Goal: Task Accomplishment & Management: Complete application form

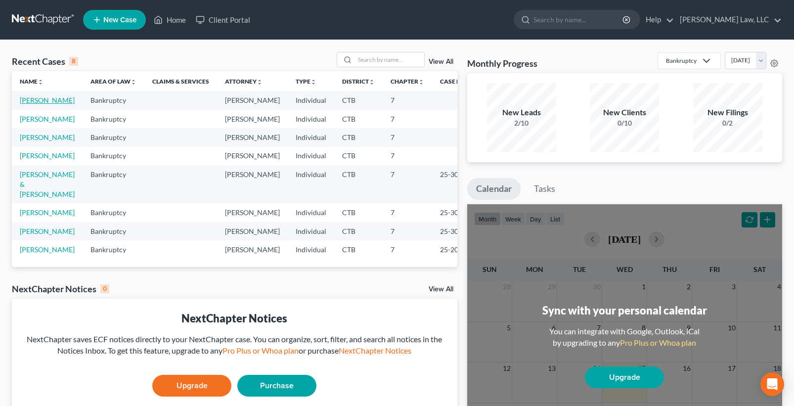
click at [53, 100] on link "[PERSON_NAME]" at bounding box center [47, 100] width 55 height 8
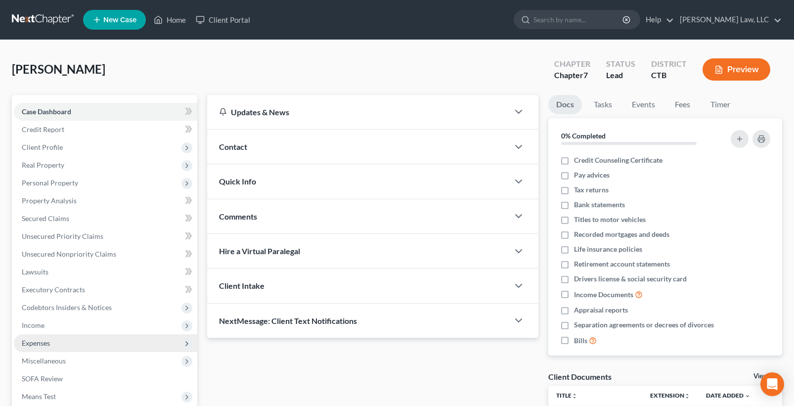
click at [39, 344] on span "Expenses" at bounding box center [36, 342] width 28 height 8
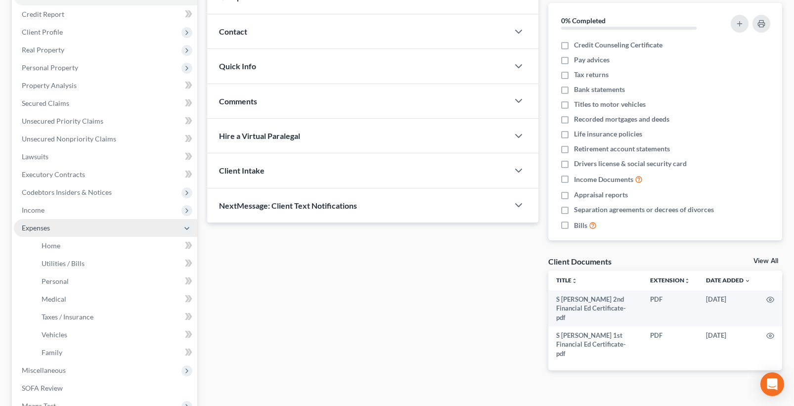
scroll to position [148, 0]
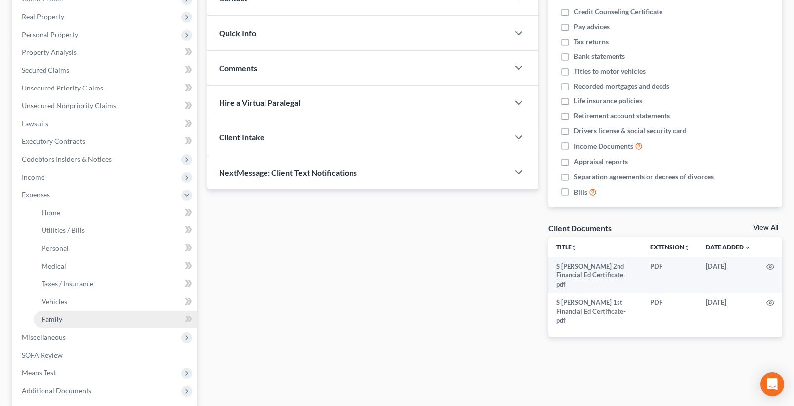
click at [48, 321] on span "Family" at bounding box center [52, 319] width 21 height 8
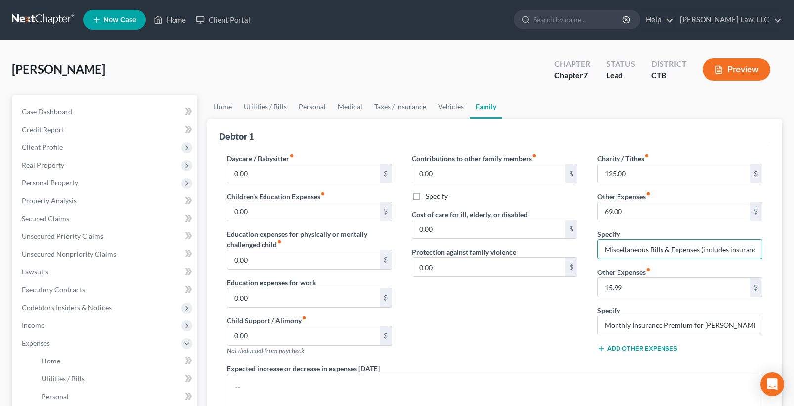
scroll to position [0, 59]
drag, startPoint x: 603, startPoint y: 251, endPoint x: 768, endPoint y: 241, distance: 164.9
click at [768, 241] on div "Charity / Tithes fiber_manual_record 125.00 $ Other Expenses fiber_manual_recor…" at bounding box center [679, 258] width 185 height 210
click at [723, 247] on input "Miscellaneous Bills & Expenses (includes insurance policy for nephew)" at bounding box center [679, 249] width 165 height 19
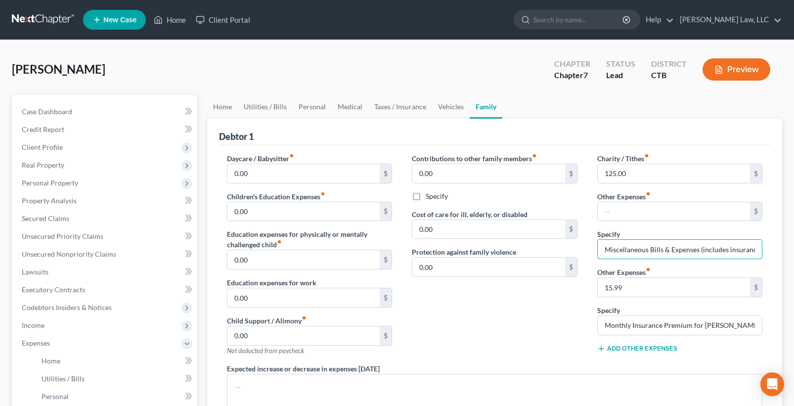
drag, startPoint x: 756, startPoint y: 249, endPoint x: 540, endPoint y: 318, distance: 226.8
click at [540, 318] on div "Daycare / Babysitter fiber_manual_record 0.00 $ Children's Education Expenses f…" at bounding box center [494, 301] width 555 height 297
type input "policy for nephew)"
drag, startPoint x: 669, startPoint y: 248, endPoint x: 598, endPoint y: 256, distance: 71.6
click at [598, 256] on input "policy for nephew)" at bounding box center [679, 249] width 165 height 19
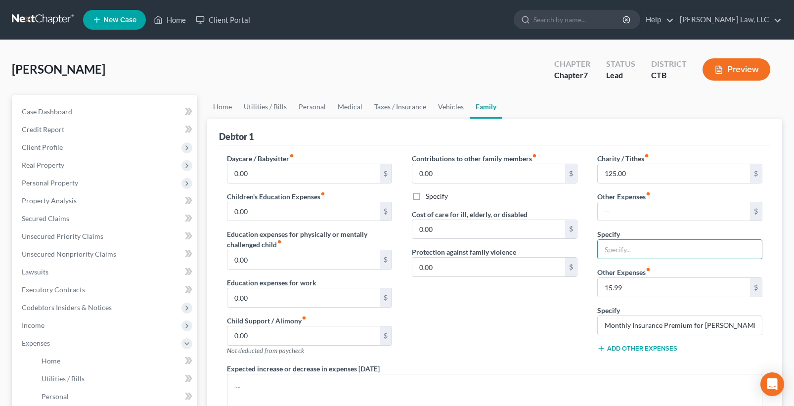
click at [543, 326] on div "Contributions to other family members fiber_manual_record 0.00 $ Specify Cost o…" at bounding box center [494, 258] width 185 height 210
click at [382, 108] on link "Taxes / Insurance" at bounding box center [400, 107] width 64 height 24
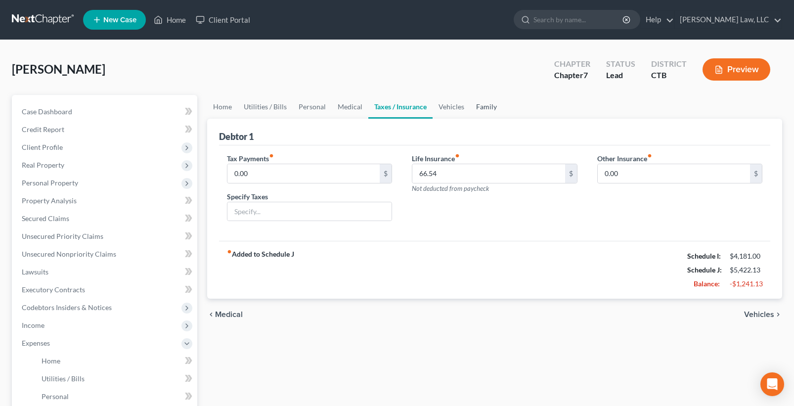
click at [477, 109] on link "Family" at bounding box center [486, 107] width 33 height 24
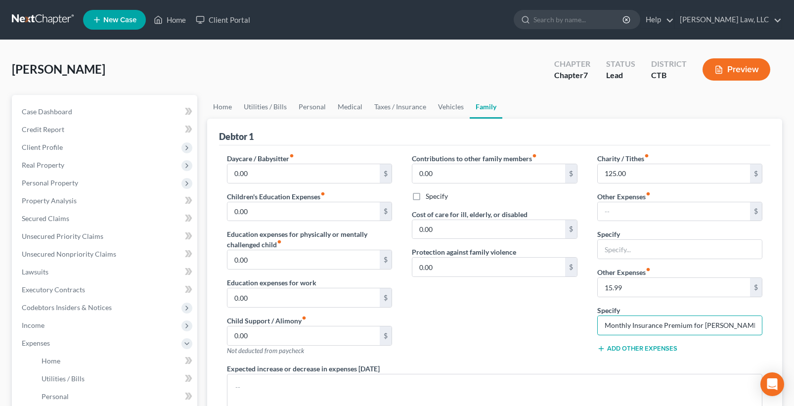
drag, startPoint x: 755, startPoint y: 324, endPoint x: 516, endPoint y: 328, distance: 238.7
click at [516, 328] on div "Daycare / Babysitter fiber_manual_record 0.00 $ Children's Education Expenses f…" at bounding box center [494, 301] width 555 height 297
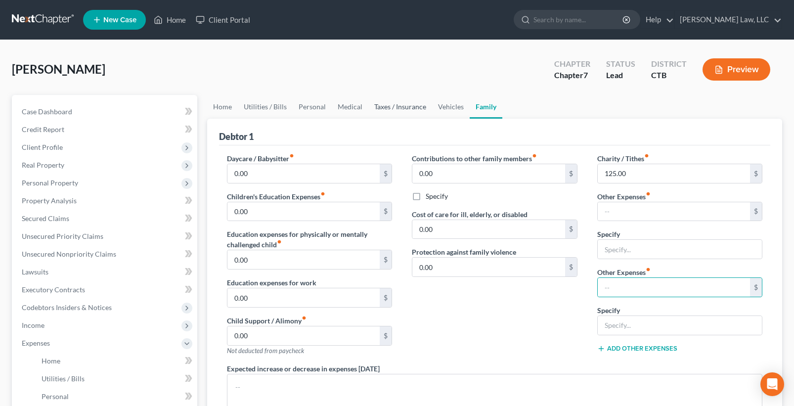
click at [397, 108] on link "Taxes / Insurance" at bounding box center [400, 107] width 64 height 24
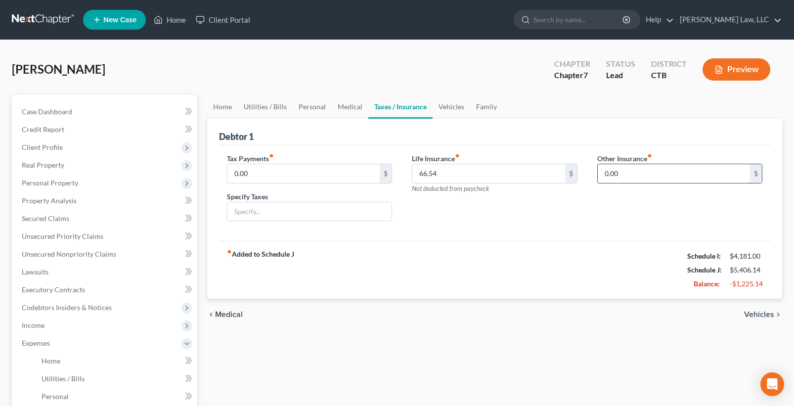
click at [632, 171] on input "0.00" at bounding box center [673, 173] width 153 height 19
type input "1"
type input "16.00"
click at [620, 200] on input "text" at bounding box center [679, 201] width 165 height 19
type input "Life Insurance re: Nephew"
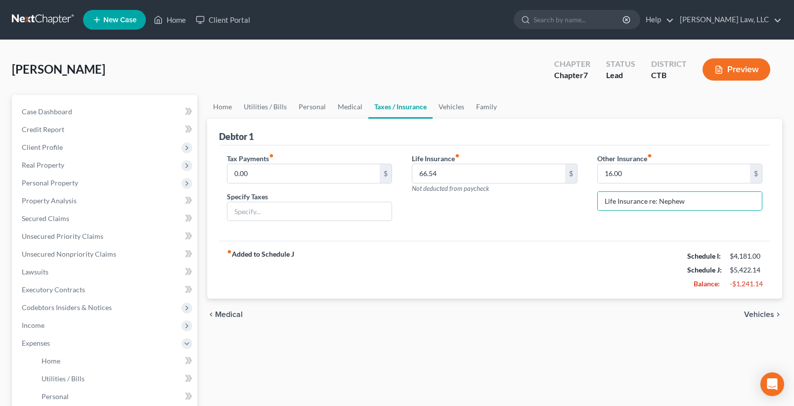
click at [505, 289] on div "fiber_manual_record Added to Schedule J Schedule I: $4,181.00 Schedule J: $5,42…" at bounding box center [494, 270] width 551 height 58
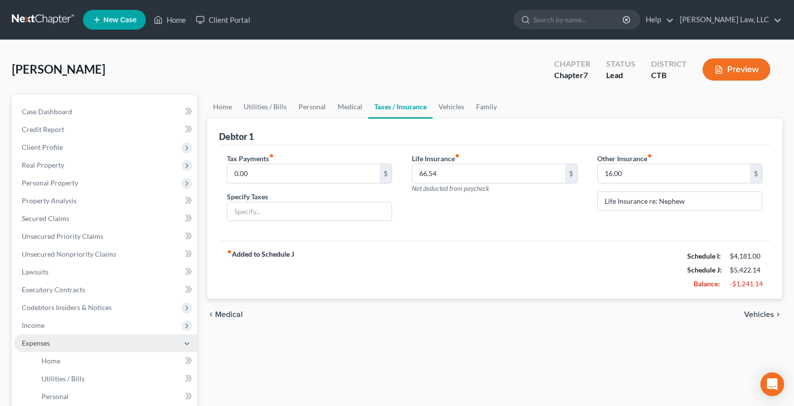
click at [37, 343] on span "Expenses" at bounding box center [36, 342] width 28 height 8
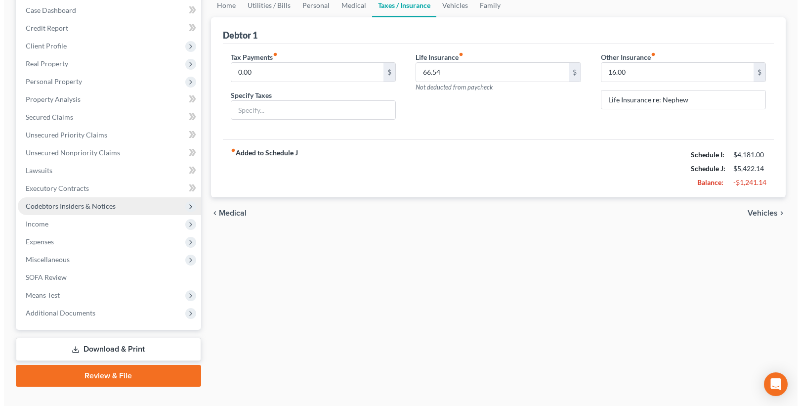
scroll to position [120, 0]
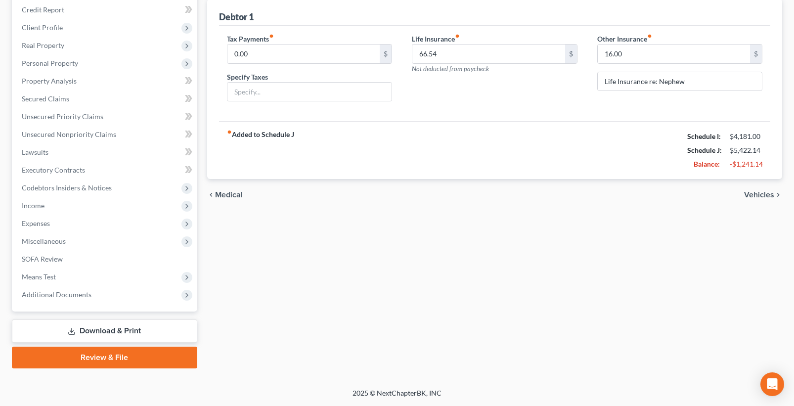
click at [115, 332] on link "Download & Print" at bounding box center [104, 330] width 185 height 23
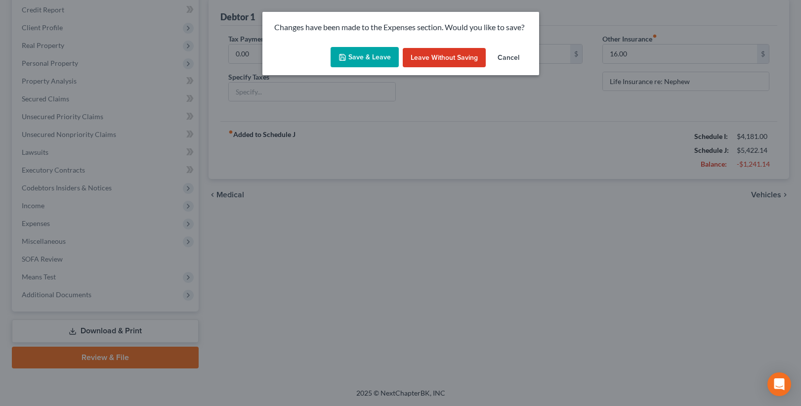
click at [363, 52] on button "Save & Leave" at bounding box center [365, 57] width 68 height 21
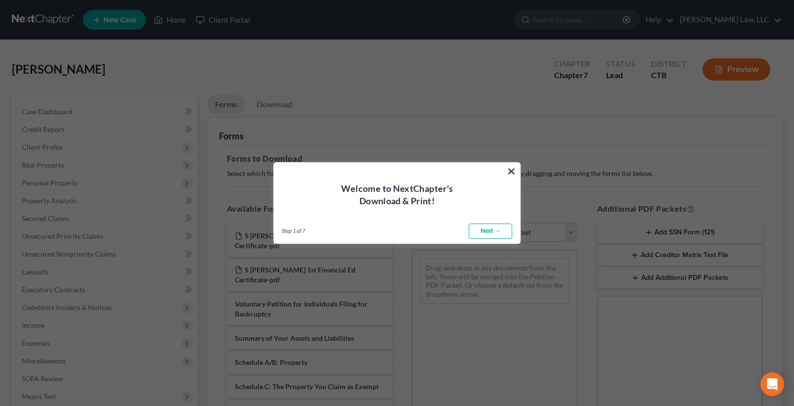
click at [485, 230] on link "Next →" at bounding box center [489, 231] width 43 height 16
select select "0"
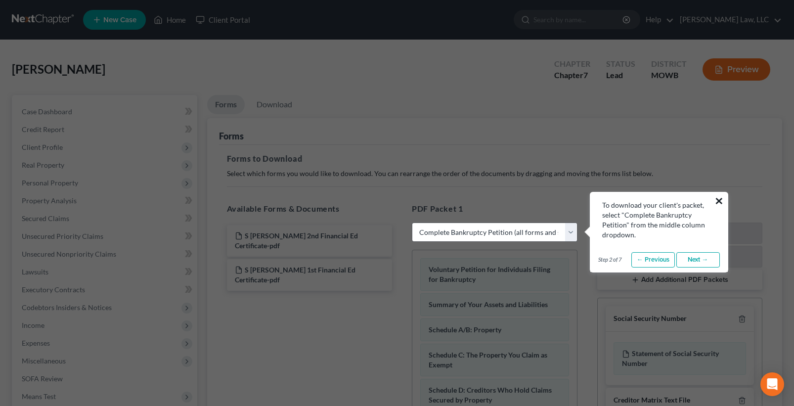
click at [721, 200] on button "×" at bounding box center [718, 201] width 9 height 16
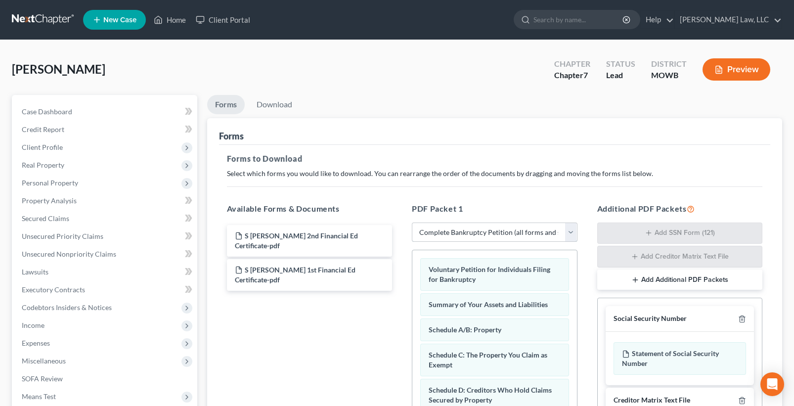
click at [567, 230] on select "Choose Default Petition PDF Packet Complete Bankruptcy Petition (all forms and …" at bounding box center [495, 232] width 166 height 20
select select
click at [412, 222] on select "Choose Default Petition PDF Packet Complete Bankruptcy Petition (all forms and …" at bounding box center [495, 232] width 166 height 20
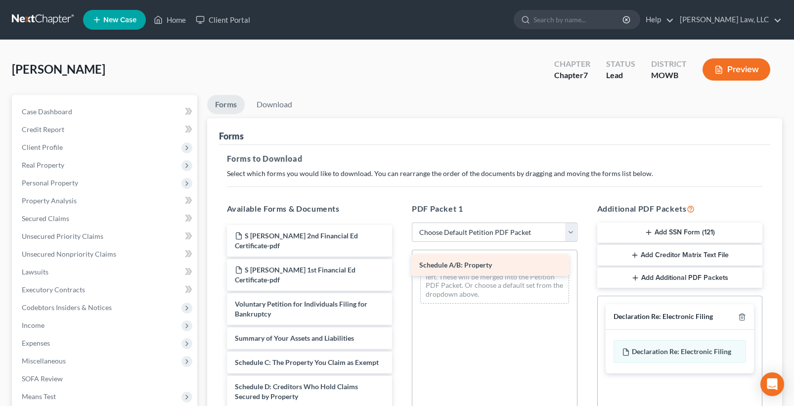
drag, startPoint x: 343, startPoint y: 340, endPoint x: 527, endPoint y: 262, distance: 200.0
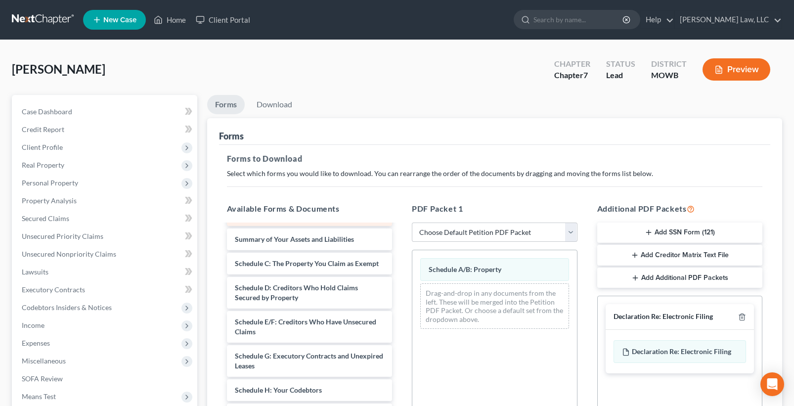
scroll to position [148, 0]
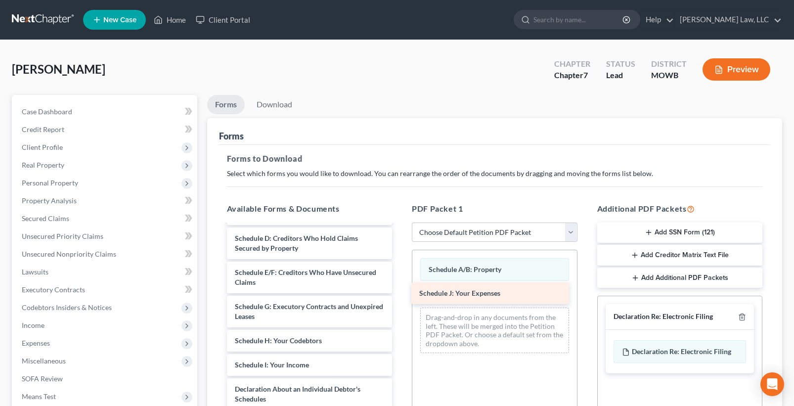
drag, startPoint x: 288, startPoint y: 381, endPoint x: 472, endPoint y: 295, distance: 203.4
click at [400, 295] on div "Schedule J: Your Expenses S [PERSON_NAME] 2nd Financial Ed Certificate-pdf S [P…" at bounding box center [309, 348] width 181 height 542
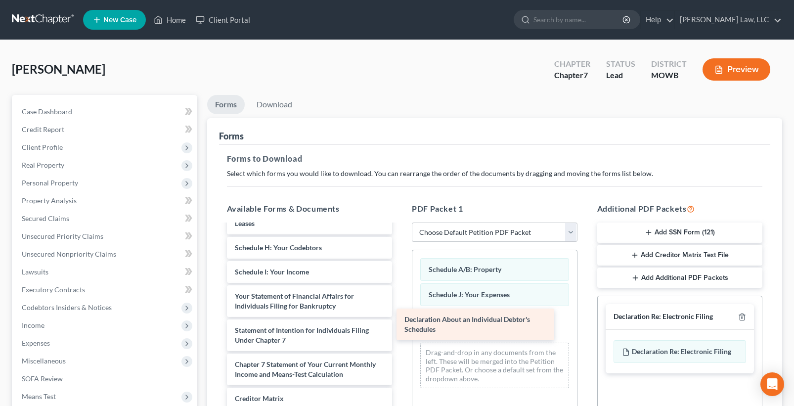
scroll to position [231, 0]
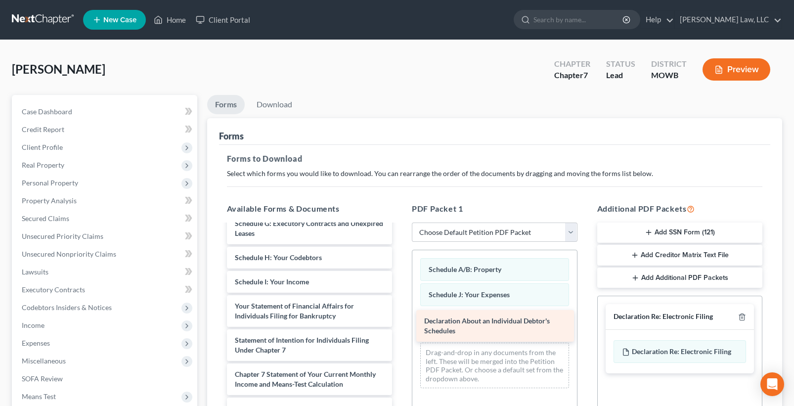
drag, startPoint x: 286, startPoint y: 284, endPoint x: 475, endPoint y: 325, distance: 193.5
click at [400, 325] on div "Declaration About an Individual Debtor's Schedules S [PERSON_NAME] 2nd Financia…" at bounding box center [309, 248] width 181 height 508
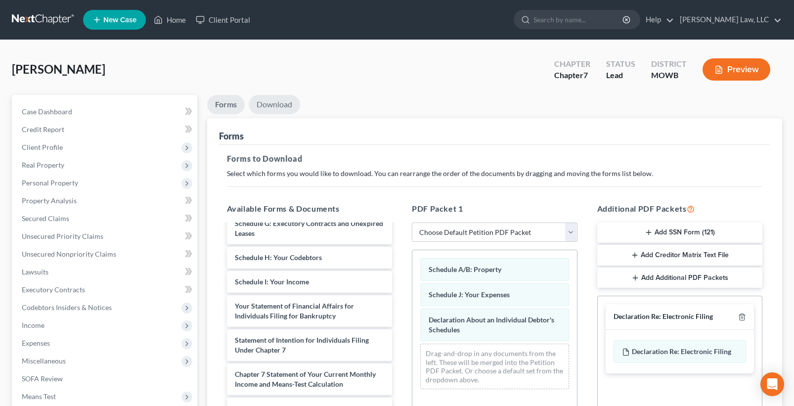
click at [277, 104] on link "Download" at bounding box center [274, 104] width 51 height 19
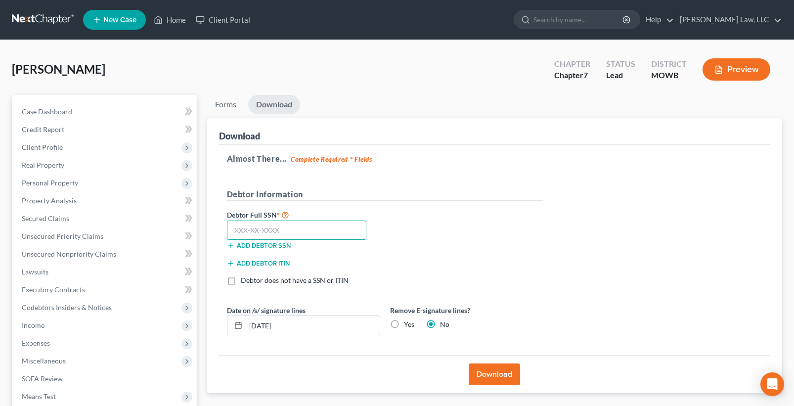
click at [300, 234] on input "text" at bounding box center [297, 230] width 140 height 20
type input "245-94-4613"
click at [404, 324] on label "Yes" at bounding box center [409, 324] width 10 height 10
click at [408, 324] on input "Yes" at bounding box center [411, 322] width 6 height 6
radio input "true"
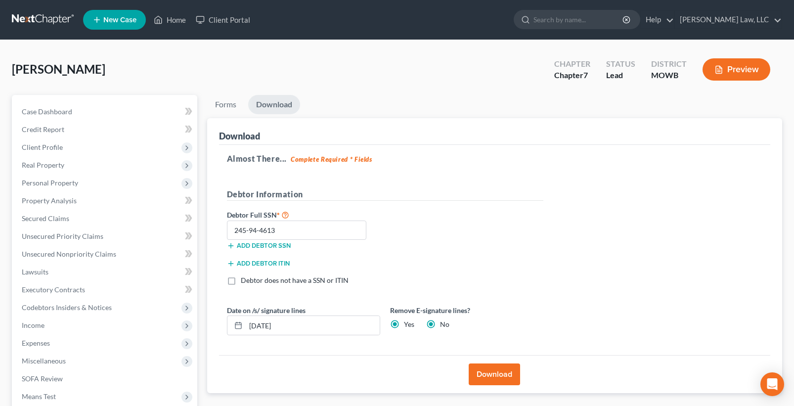
radio input "false"
click at [493, 379] on button "Download" at bounding box center [493, 374] width 51 height 22
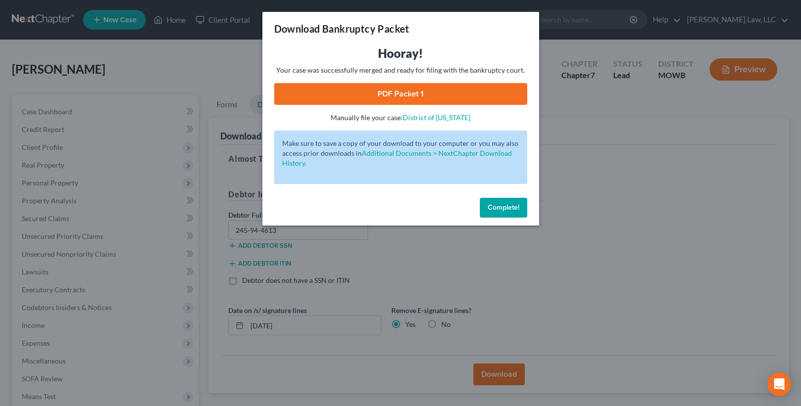
click at [407, 89] on link "PDF Packet 1" at bounding box center [400, 94] width 253 height 22
click at [488, 203] on button "Complete!" at bounding box center [503, 208] width 47 height 20
